Goal: Task Accomplishment & Management: Complete application form

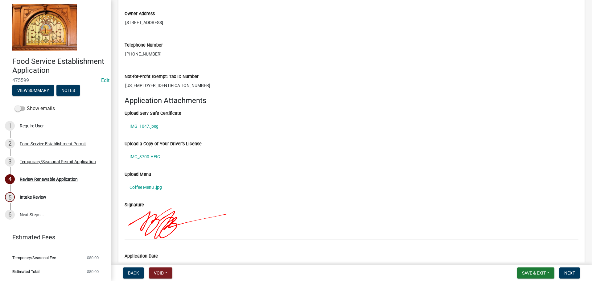
scroll to position [678, 0]
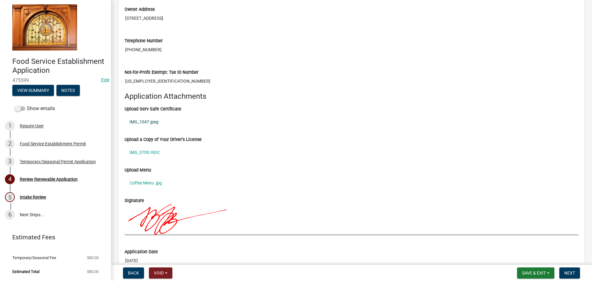
click at [145, 123] on link "IMG_1047.jpeg" at bounding box center [352, 122] width 454 height 14
click at [146, 150] on link "IMG_3700.HEIC" at bounding box center [352, 152] width 454 height 14
click at [390, 34] on div "Telephone Number [PHONE_NUMBER]" at bounding box center [352, 42] width 454 height 27
click at [144, 185] on link "Coffee Menu .jpg" at bounding box center [352, 183] width 454 height 14
click at [299, 108] on div "Upload Serv Safe Certificate" at bounding box center [352, 109] width 454 height 6
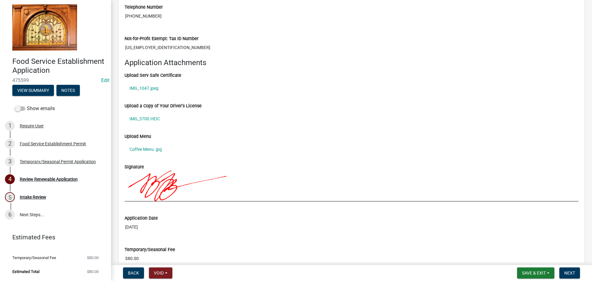
scroll to position [749, 0]
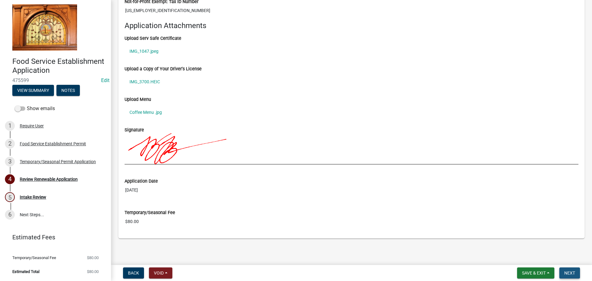
click at [578, 274] on button "Next" at bounding box center [569, 272] width 21 height 11
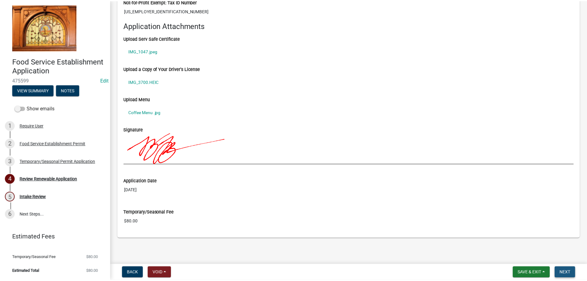
scroll to position [0, 0]
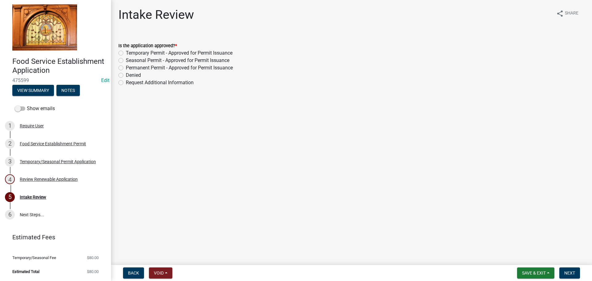
click at [159, 62] on label "Seasonal Permit - Approved for Permit Issuance" at bounding box center [178, 60] width 104 height 7
click at [130, 61] on input "Seasonal Permit - Approved for Permit Issuance" at bounding box center [128, 59] width 4 height 4
radio input "true"
click at [574, 276] on button "Next" at bounding box center [569, 272] width 21 height 11
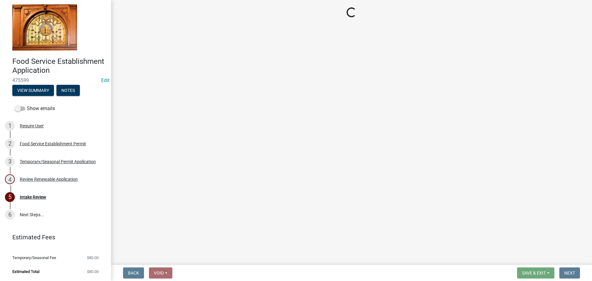
select select "3: 3"
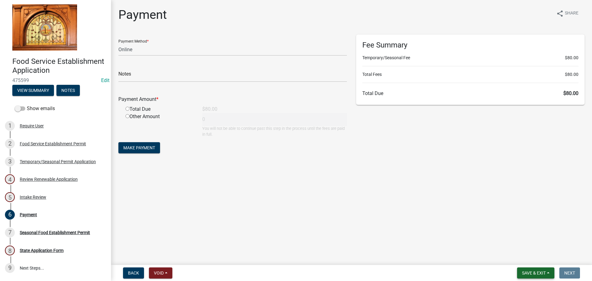
click at [538, 275] on span "Save & Exit" at bounding box center [534, 272] width 24 height 5
click at [539, 260] on button "Save & Exit" at bounding box center [529, 256] width 49 height 15
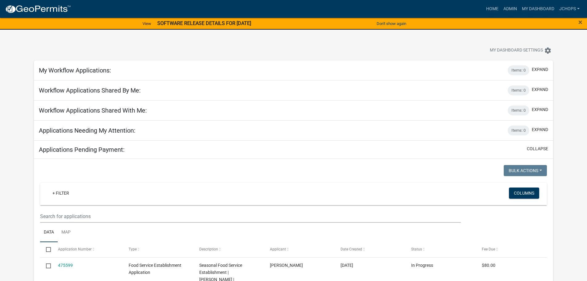
click at [51, 51] on div at bounding box center [183, 51] width 308 height 14
click at [580, 23] on span "×" at bounding box center [580, 22] width 4 height 9
